Goal: Transaction & Acquisition: Subscribe to service/newsletter

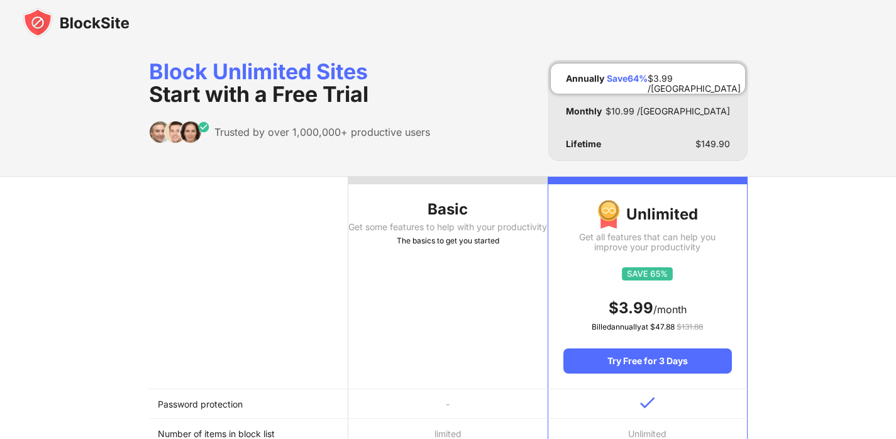
click at [69, 14] on img at bounding box center [76, 23] width 107 height 30
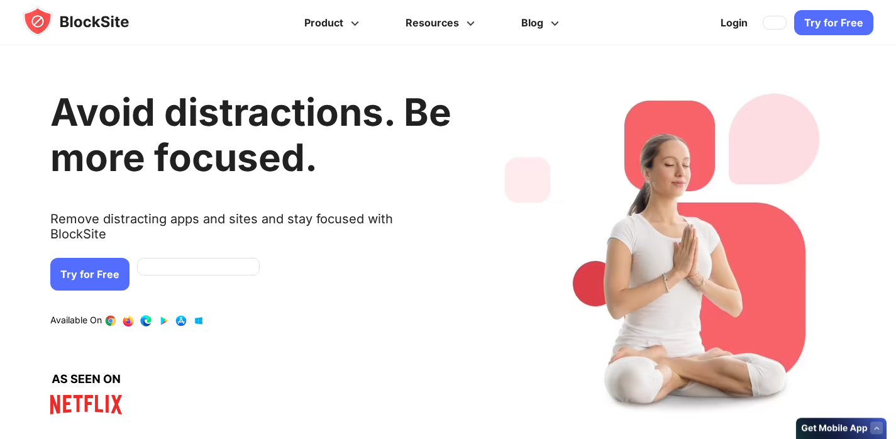
click at [62, 14] on img at bounding box center [88, 21] width 131 height 30
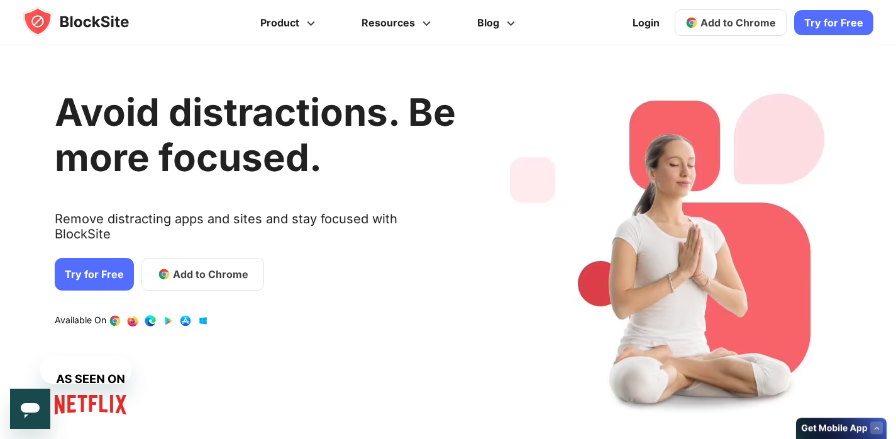
click at [102, 256] on div "Avoid distractions. Be more focused. Remove distracting apps and sites and stay…" at bounding box center [255, 249] width 401 height 370
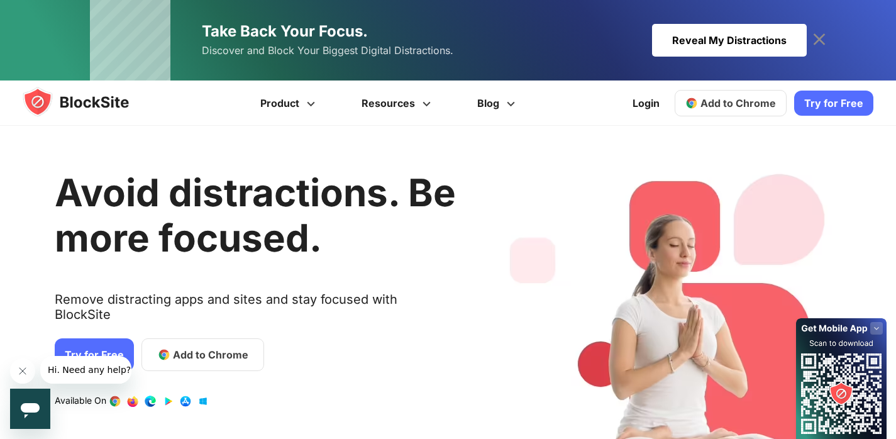
click at [108, 343] on link "Try for Free" at bounding box center [94, 354] width 79 height 33
click at [838, 21] on div "Take Back Your Focus. Discover and Block Your Biggest Digital Distractions. Rev…" at bounding box center [448, 40] width 896 height 80
click at [823, 45] on icon at bounding box center [819, 40] width 20 height 20
